Goal: Information Seeking & Learning: Learn about a topic

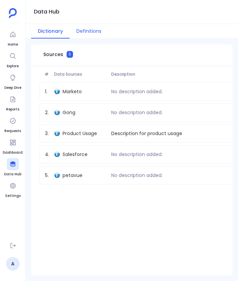
click at [97, 31] on button "Definitions" at bounding box center [89, 31] width 39 height 15
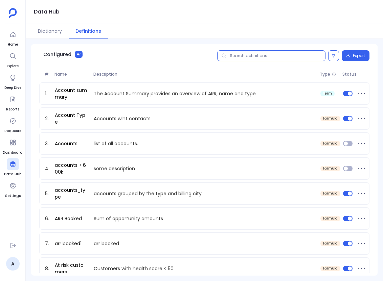
click at [238, 58] on input "text" at bounding box center [271, 55] width 108 height 11
paste input "Good Won opportunities"
type input "Good Won opportunities"
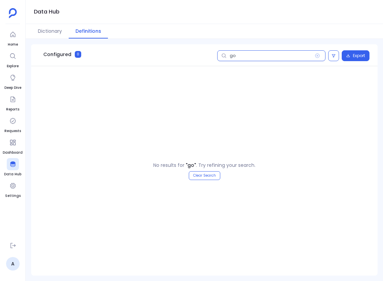
type input "g"
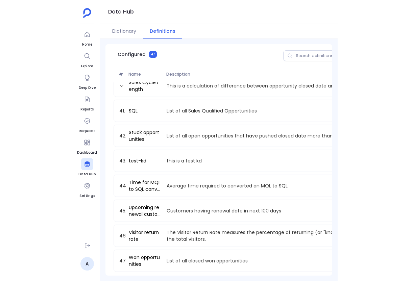
scroll to position [890, 0]
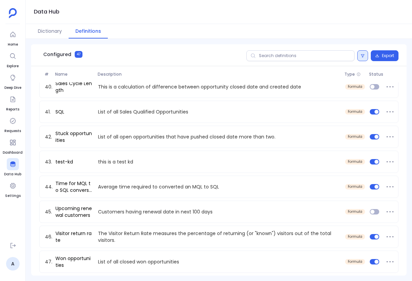
click at [238, 56] on button at bounding box center [362, 55] width 11 height 11
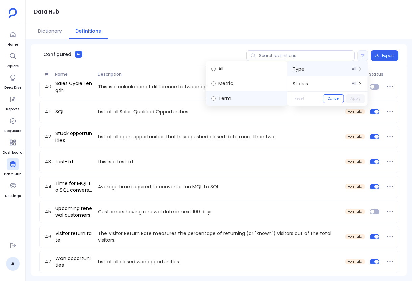
click at [230, 96] on label "Term" at bounding box center [246, 98] width 81 height 15
click at [238, 97] on button "Apply" at bounding box center [355, 98] width 19 height 9
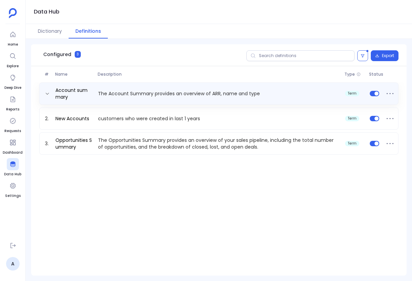
click at [189, 99] on div "Account summary The Account Summary provides an overview of ARR, name and type …" at bounding box center [218, 94] width 353 height 14
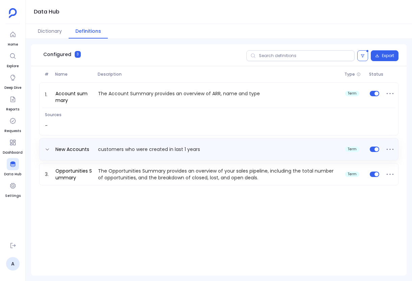
click at [157, 144] on div "New Accounts customers who were created in last 1 years term" at bounding box center [218, 149] width 353 height 11
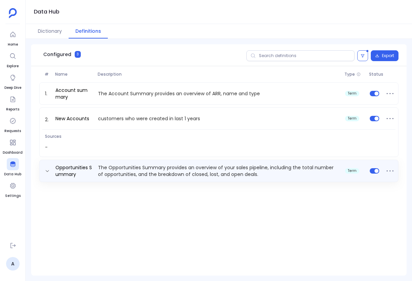
click at [147, 166] on p "The Opportunities Summary provides an overview of your sales pipeline, includin…" at bounding box center [218, 171] width 247 height 14
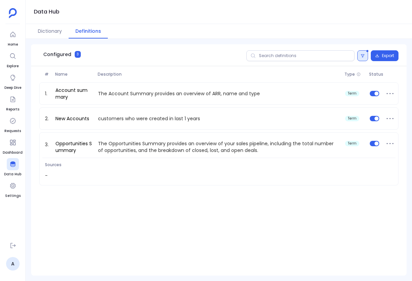
click at [238, 55] on icon at bounding box center [363, 56] width 4 height 4
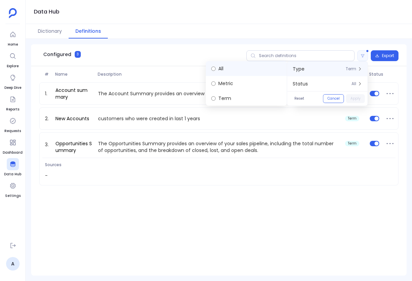
click at [238, 72] on label "All" at bounding box center [246, 68] width 81 height 15
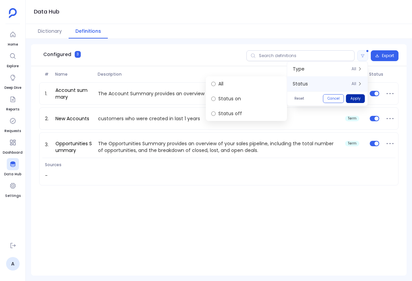
click at [238, 98] on button "Apply" at bounding box center [355, 98] width 19 height 9
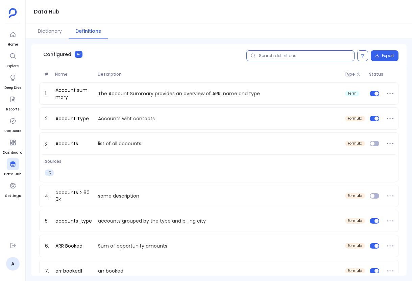
click at [238, 58] on input "text" at bounding box center [300, 55] width 108 height 11
paste input "Engagement Efficiency Rate"
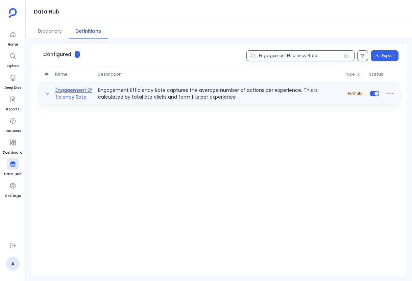
type input "Engagement Efficiency Rate"
click at [66, 90] on link "Engagement Efficiency Rate" at bounding box center [74, 94] width 42 height 14
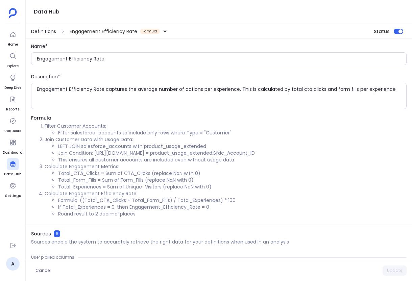
click at [43, 32] on span "Definitions" at bounding box center [43, 31] width 25 height 7
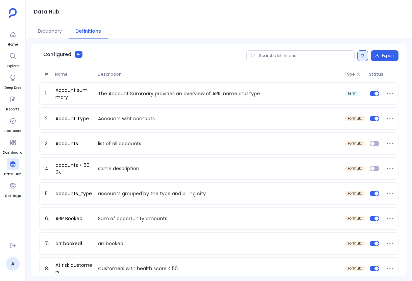
click at [238, 57] on button at bounding box center [362, 55] width 11 height 11
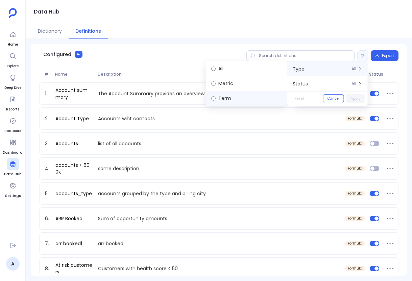
click at [237, 97] on label "Term" at bounding box center [246, 98] width 81 height 15
click at [238, 96] on button "Apply" at bounding box center [355, 98] width 19 height 9
